Goal: Complete application form

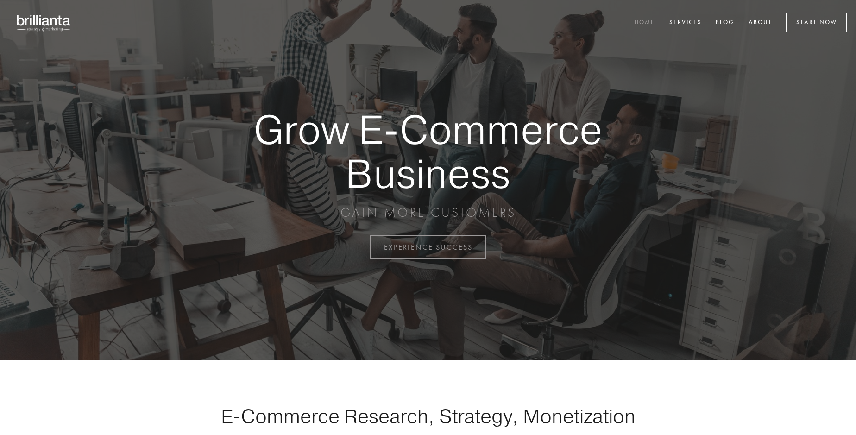
scroll to position [2427, 0]
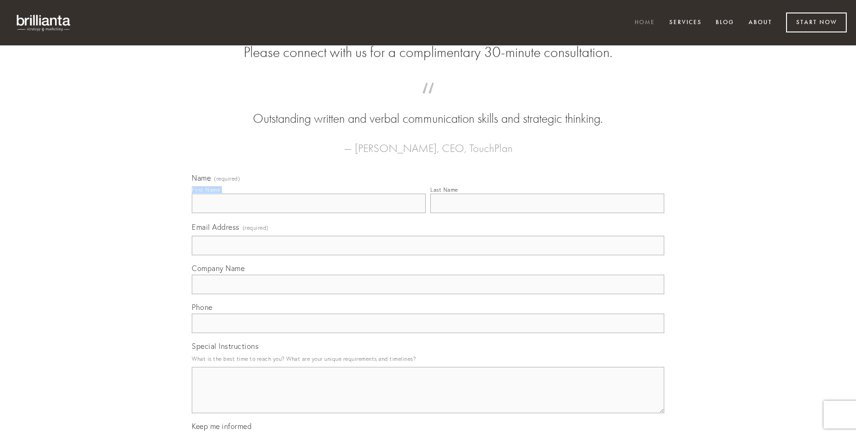
type input "[PERSON_NAME]"
click at [547, 213] on input "Last Name" at bounding box center [547, 203] width 234 height 19
type input "[PERSON_NAME]"
click at [428, 255] on input "Email Address (required)" at bounding box center [428, 245] width 472 height 19
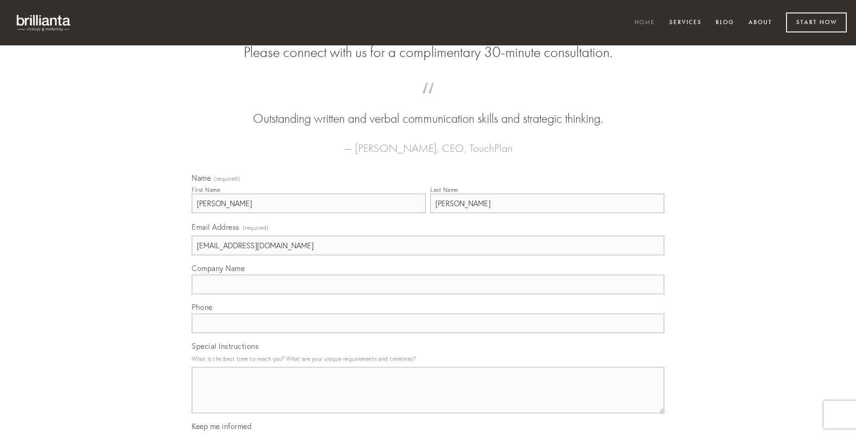
type input "[EMAIL_ADDRESS][DOMAIN_NAME]"
click at [428, 294] on input "Company Name" at bounding box center [428, 284] width 472 height 19
type input "depraedor"
click at [428, 333] on input "text" at bounding box center [428, 322] width 472 height 19
click at [428, 398] on textarea "Special Instructions" at bounding box center [428, 390] width 472 height 46
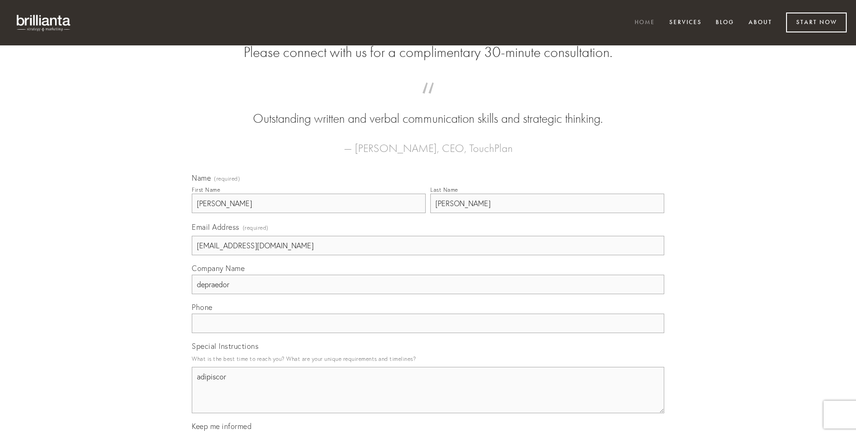
type textarea "adipiscor"
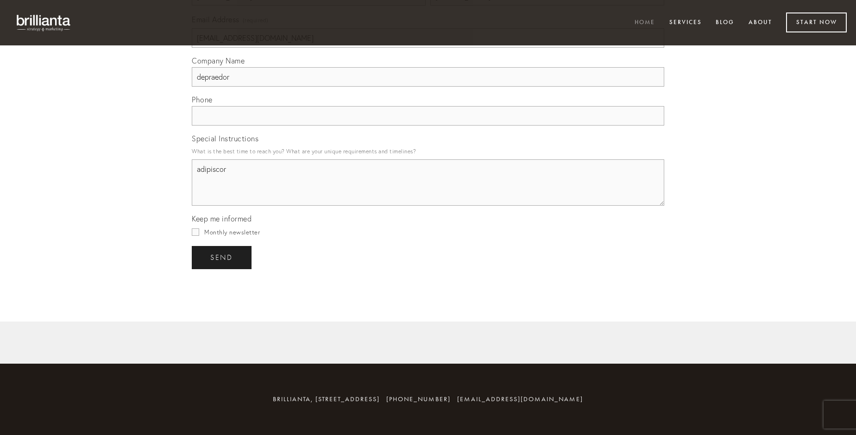
click at [222, 257] on span "send" at bounding box center [221, 257] width 23 height 8
